Goal: Obtain resource: Download file/media

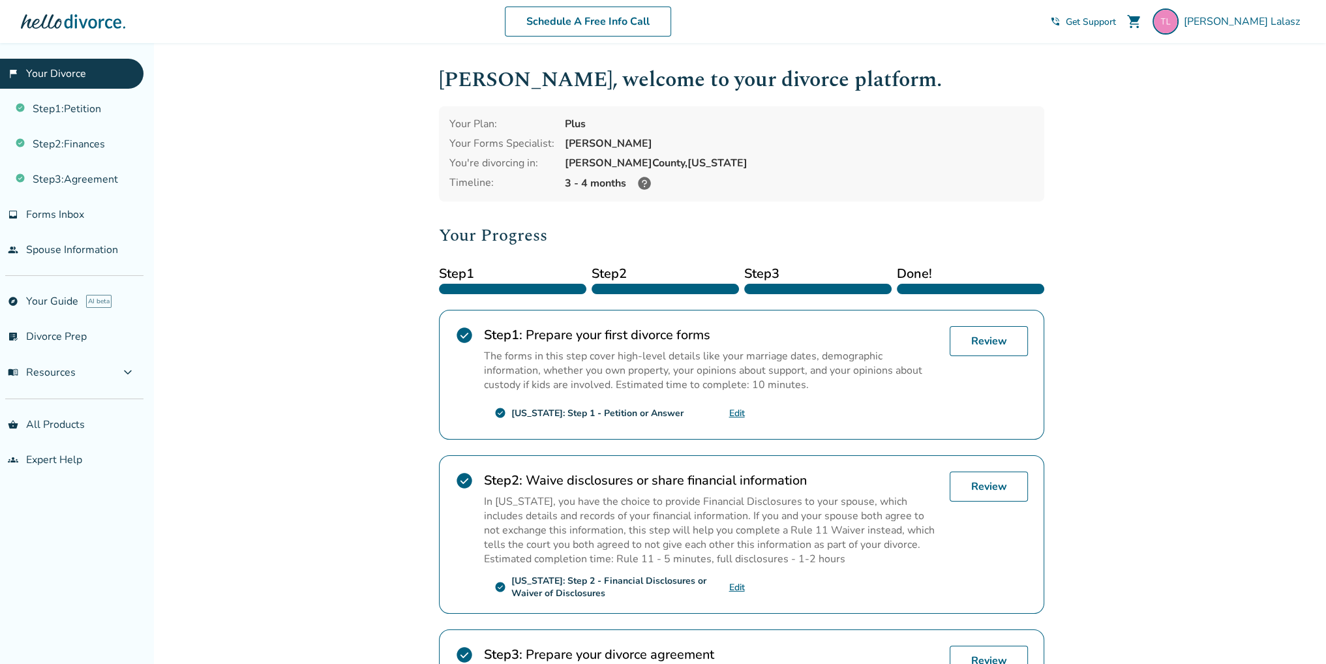
scroll to position [130, 0]
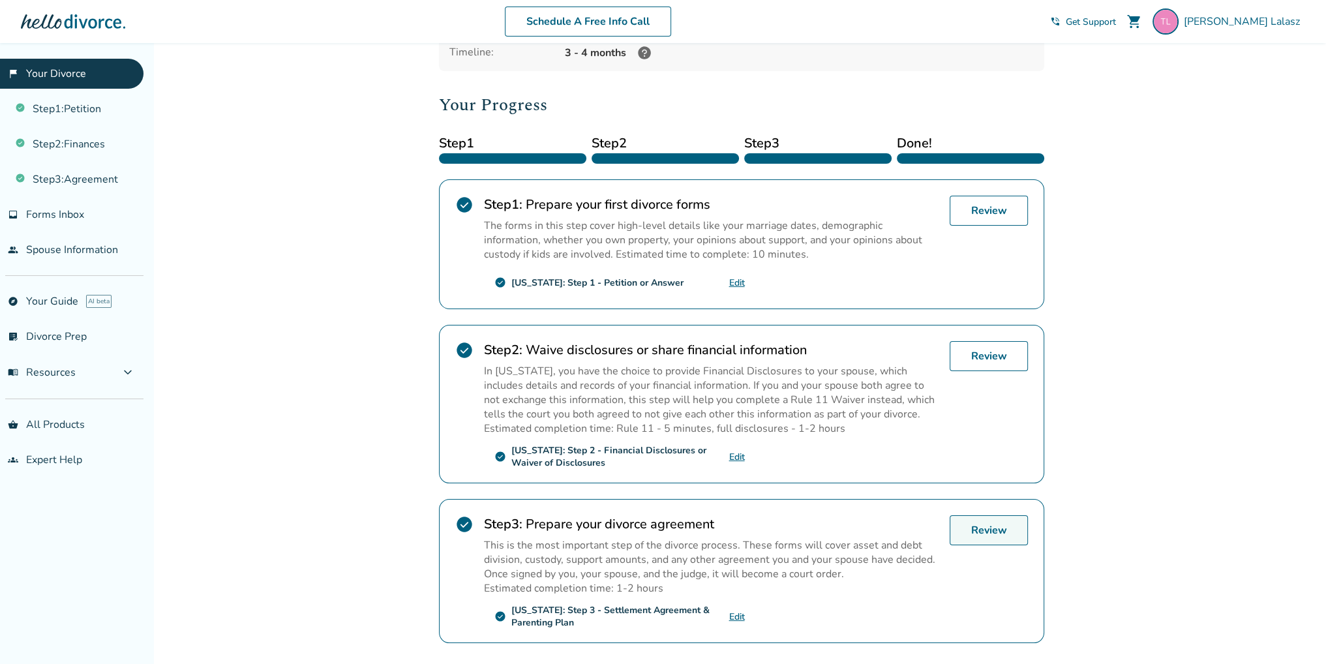
click at [997, 528] on link "Review" at bounding box center [989, 530] width 78 height 30
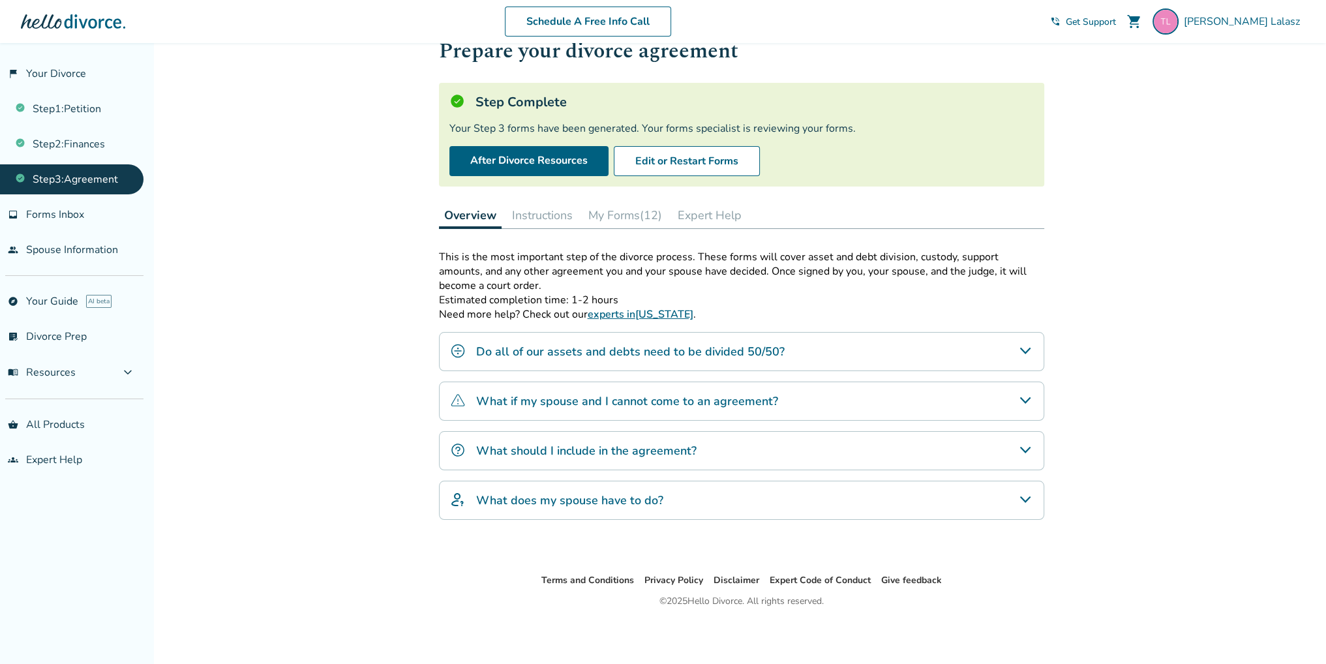
click at [640, 213] on button "My Forms (12)" at bounding box center [625, 215] width 84 height 26
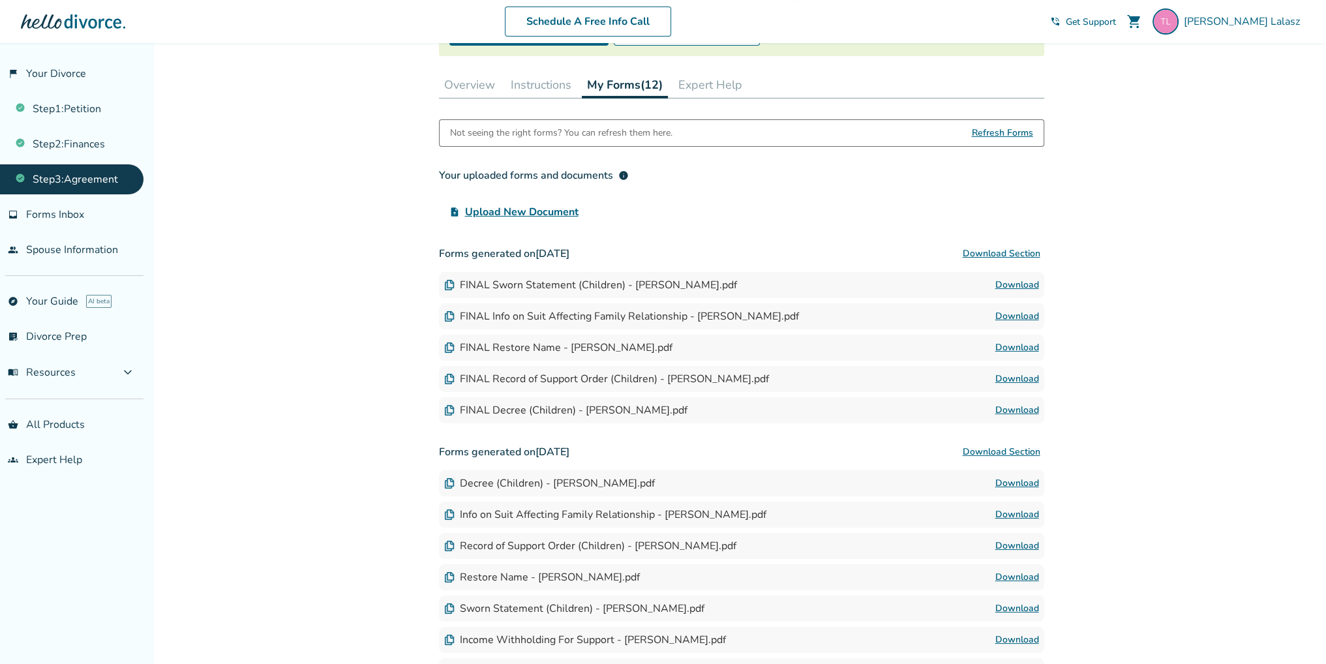
scroll to position [239, 0]
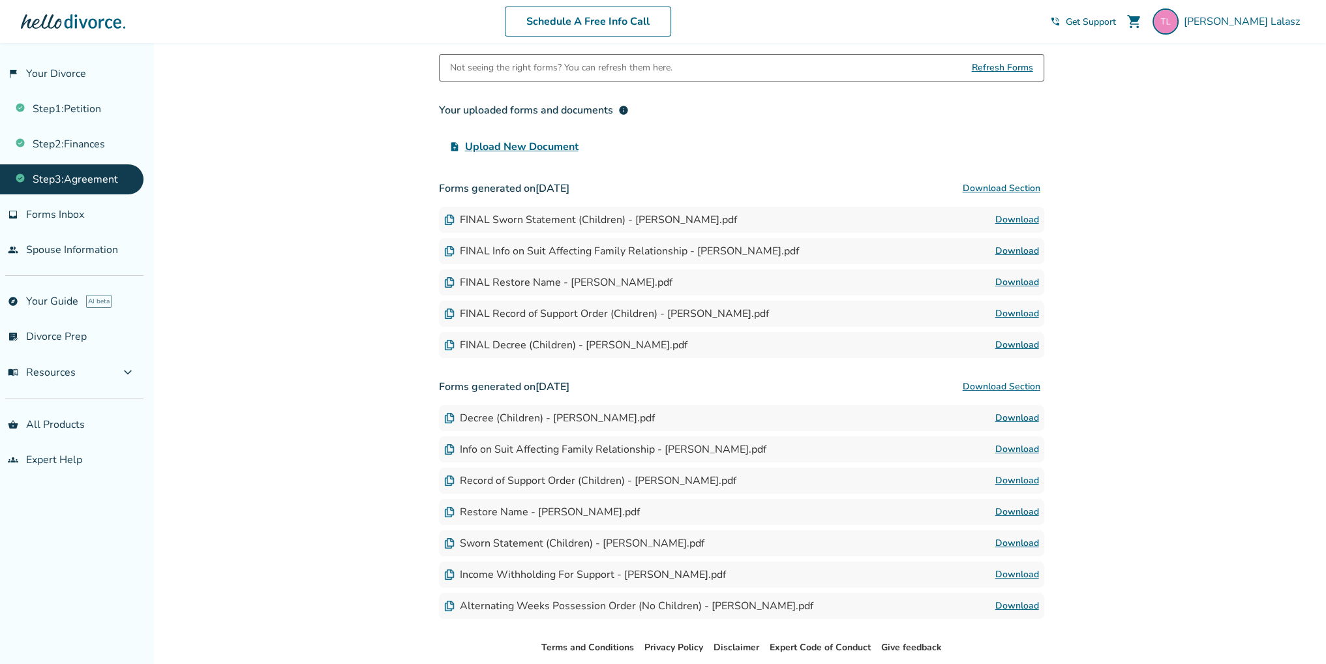
click at [1011, 342] on link "Download" at bounding box center [1018, 345] width 44 height 16
click at [1031, 311] on link "Download" at bounding box center [1018, 314] width 44 height 16
click at [1018, 280] on link "Download" at bounding box center [1018, 283] width 44 height 16
click at [1031, 215] on link "Download" at bounding box center [1018, 220] width 44 height 16
click at [1026, 249] on link "Download" at bounding box center [1018, 251] width 44 height 16
